Goal: Information Seeking & Learning: Learn about a topic

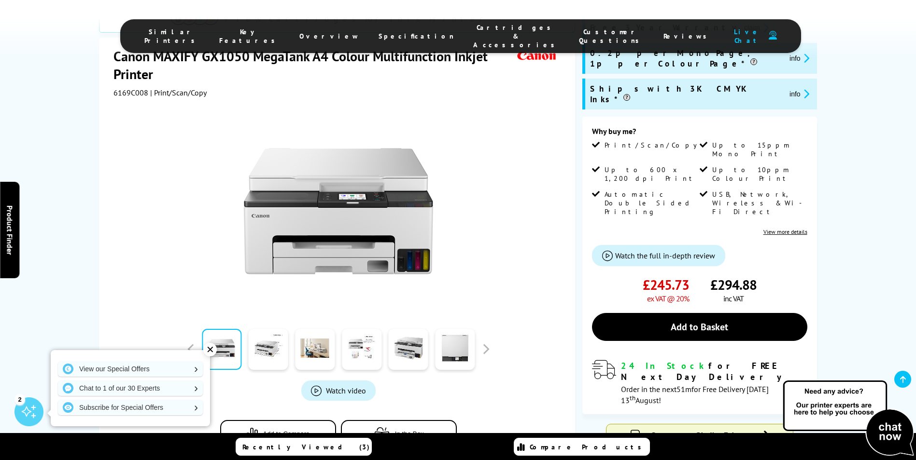
scroll to position [193, 0]
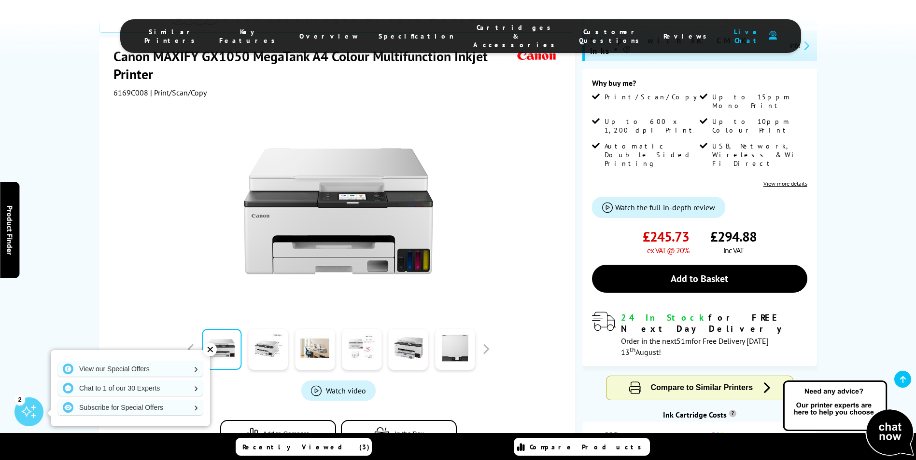
click at [362, 329] on link at bounding box center [362, 349] width 40 height 41
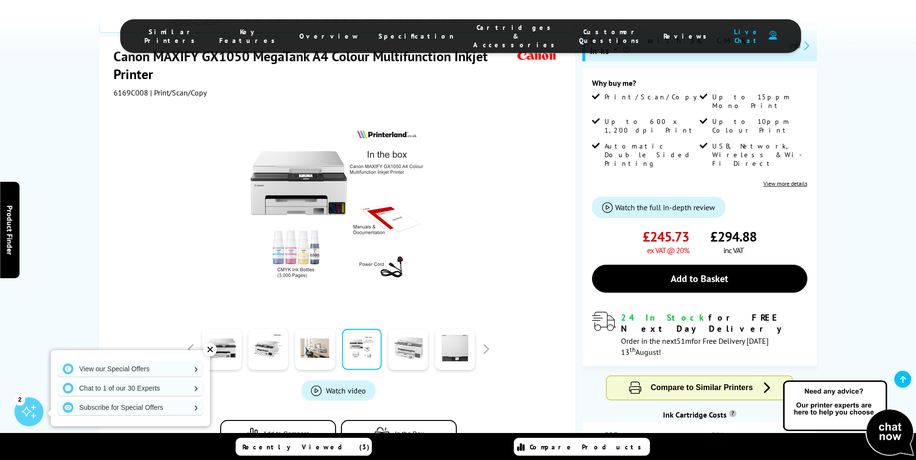
click at [398, 329] on link at bounding box center [409, 349] width 40 height 41
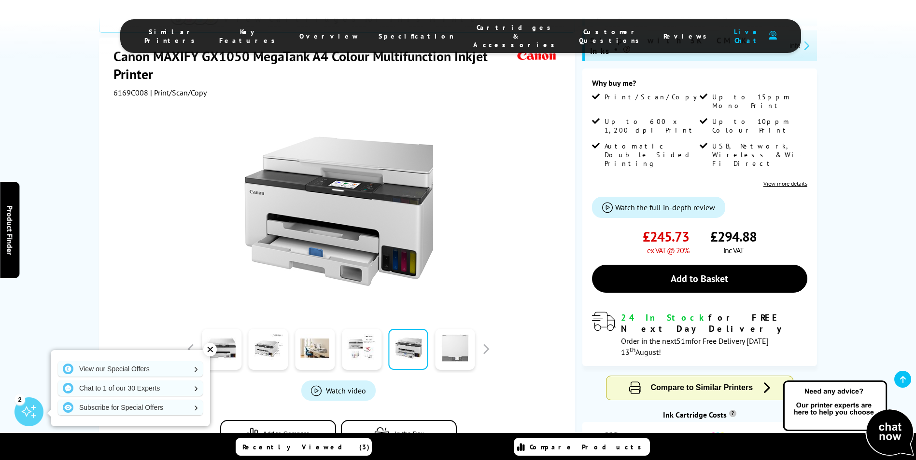
click at [452, 329] on link at bounding box center [455, 349] width 40 height 41
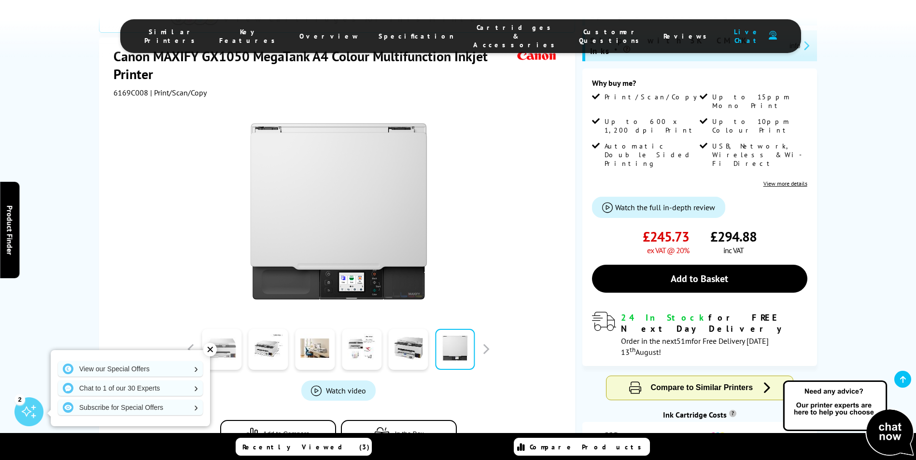
click at [226, 329] on link at bounding box center [222, 349] width 40 height 41
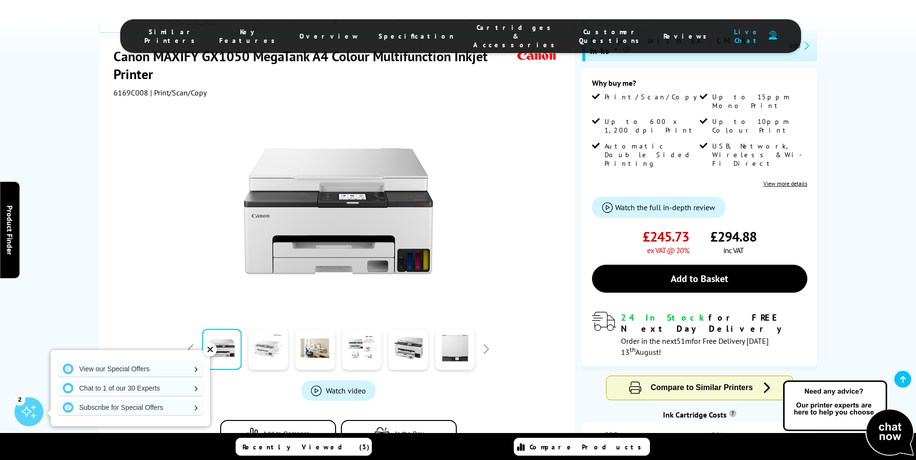
click at [273, 329] on link at bounding box center [269, 349] width 40 height 41
